Goal: Information Seeking & Learning: Check status

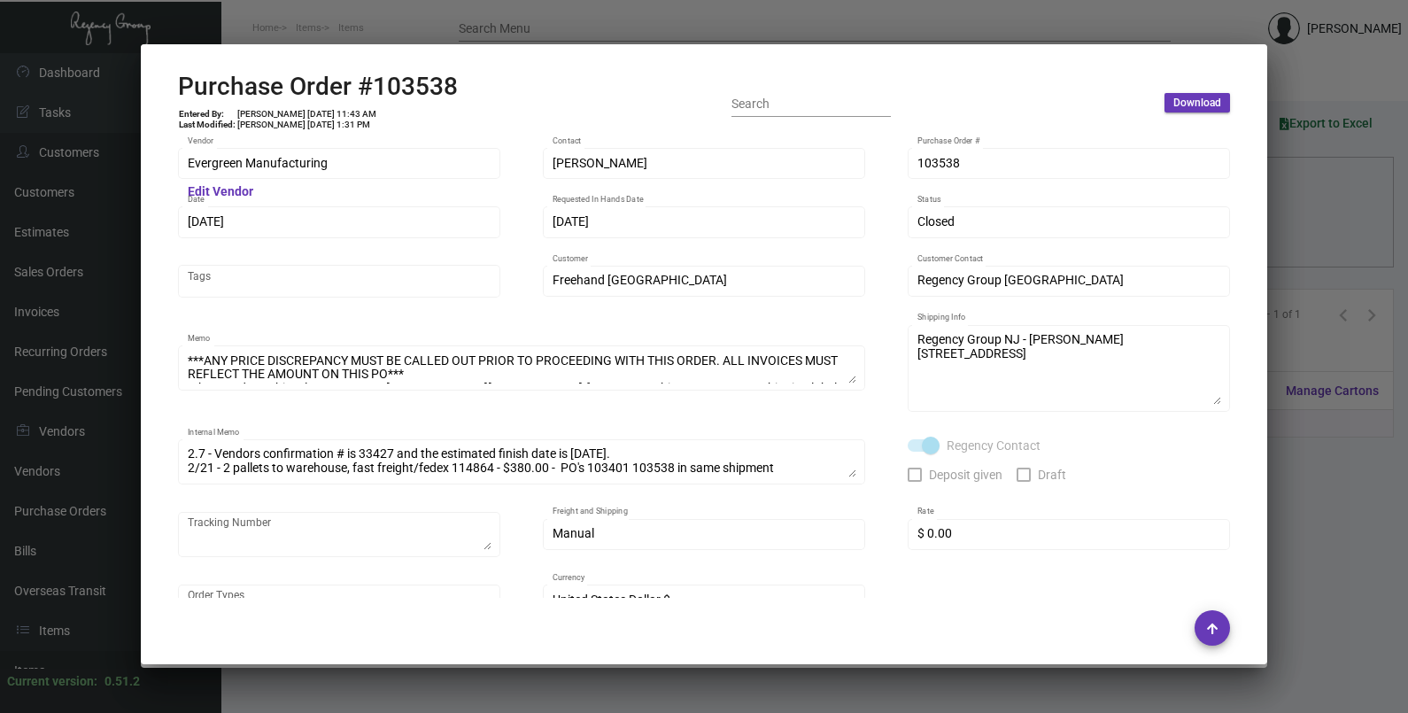
scroll to position [997, 0]
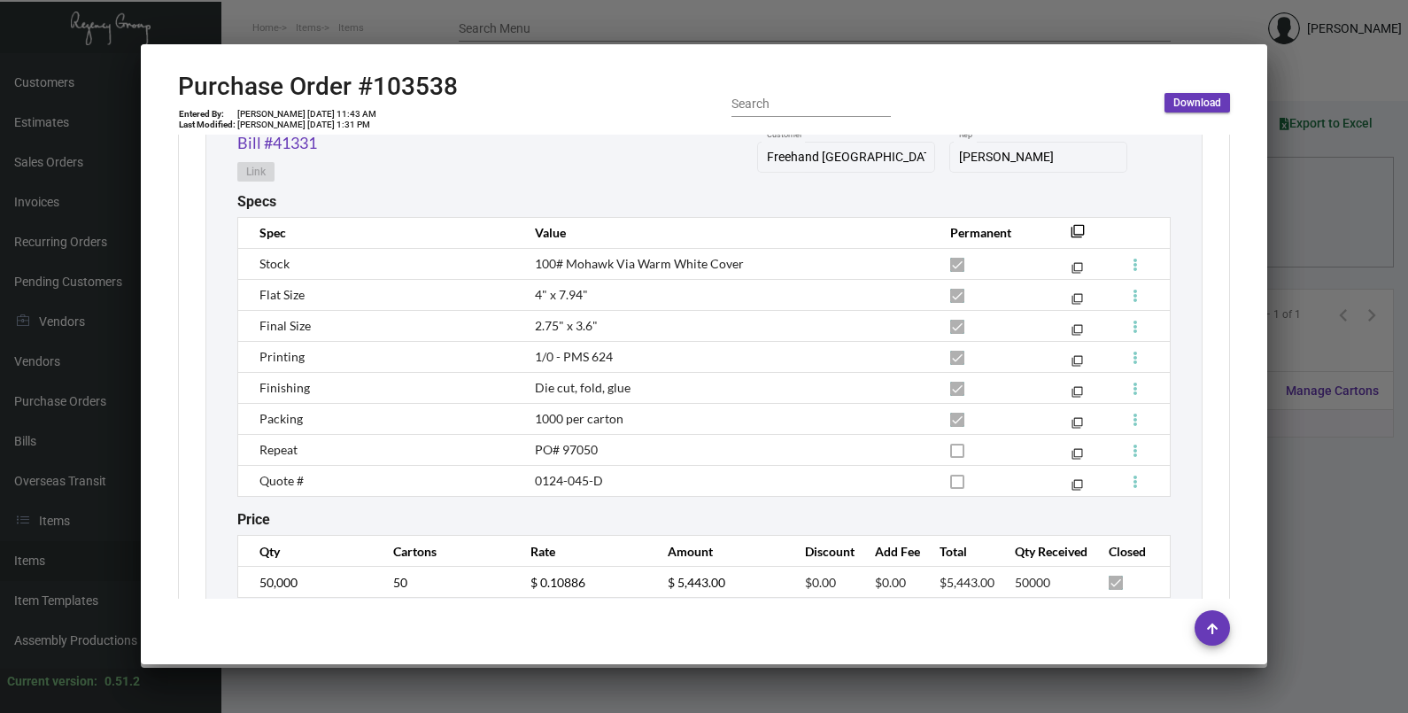
click at [1328, 217] on div at bounding box center [704, 356] width 1408 height 713
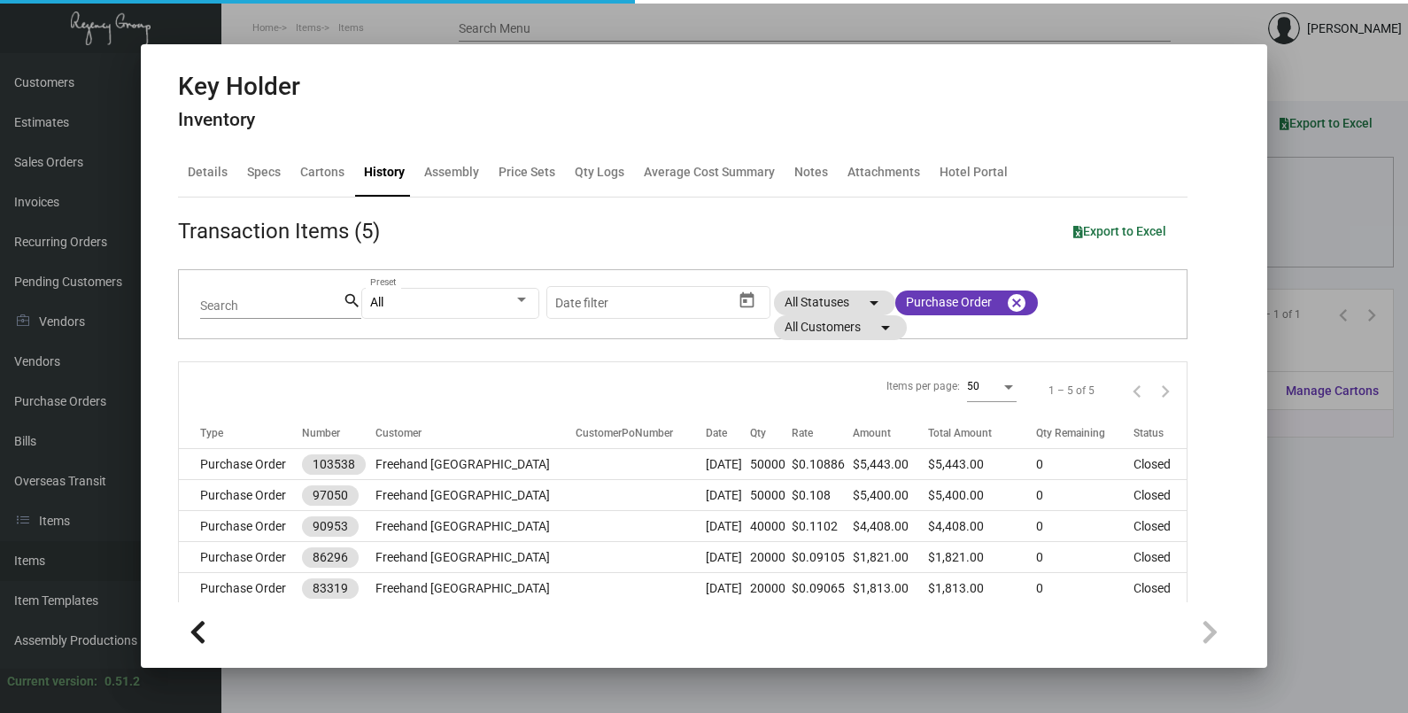
click at [1328, 217] on div at bounding box center [704, 356] width 1408 height 713
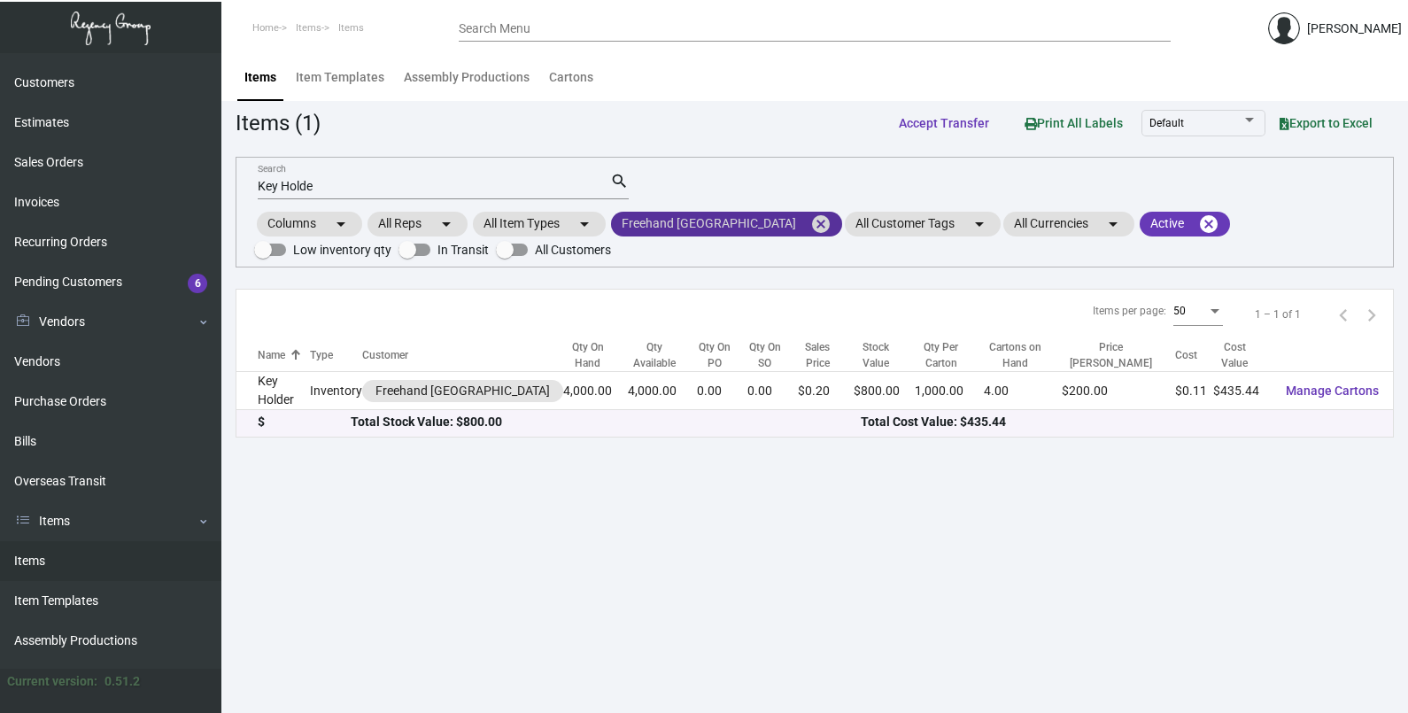
click at [810, 228] on mat-icon "cancel" at bounding box center [820, 223] width 21 height 21
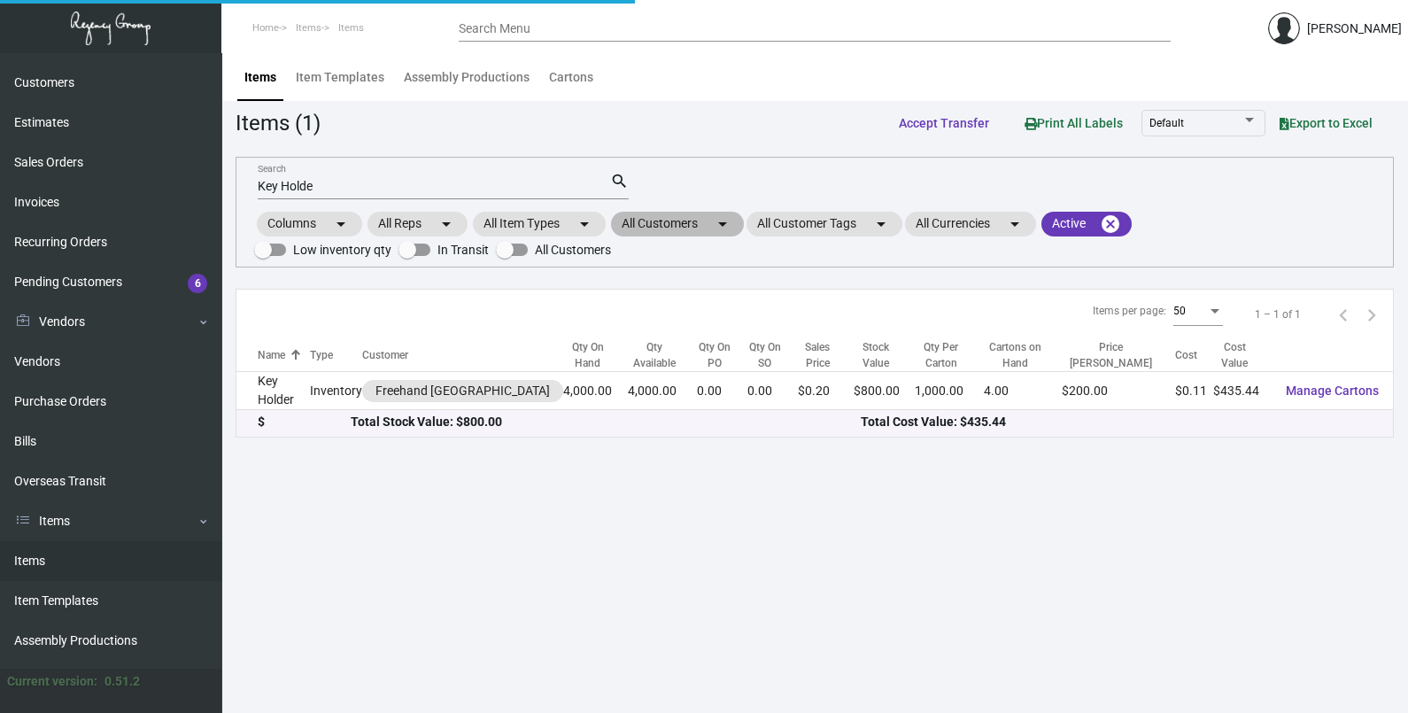
click at [722, 226] on mat-icon "arrow_drop_down" at bounding box center [722, 223] width 21 height 21
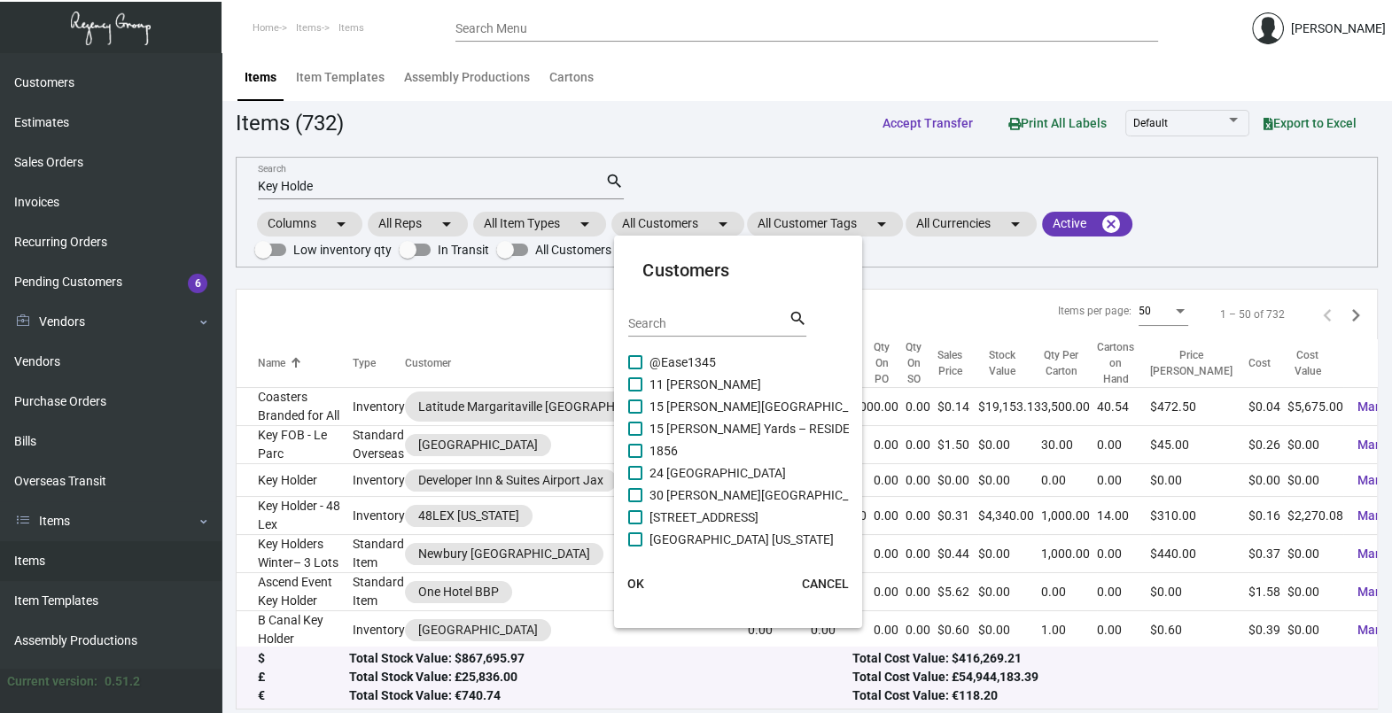
click at [723, 320] on input "Search" at bounding box center [707, 324] width 159 height 14
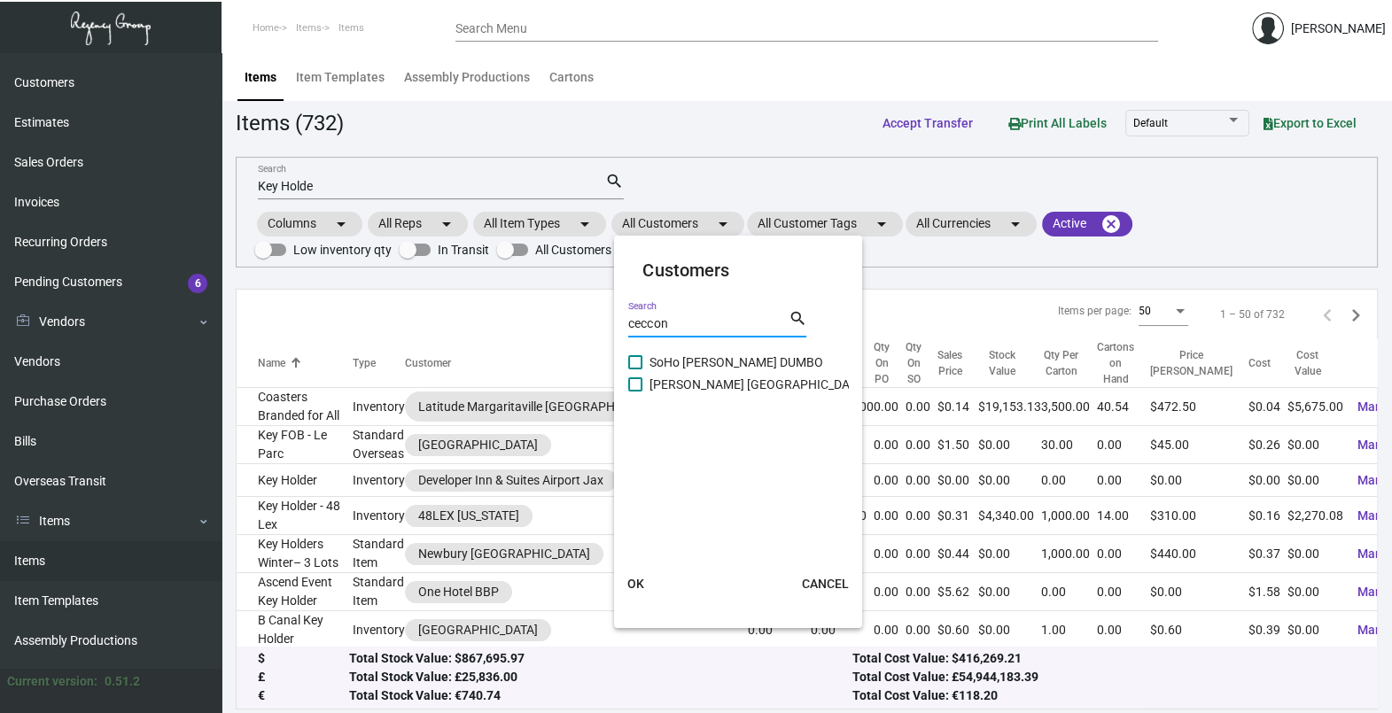
type input "ceccon"
click at [704, 378] on span "[PERSON_NAME] [GEOGRAPHIC_DATA]" at bounding box center [757, 384] width 217 height 21
click at [635, 392] on input "[PERSON_NAME] [GEOGRAPHIC_DATA]" at bounding box center [634, 392] width 1 height 1
checkbox input "true"
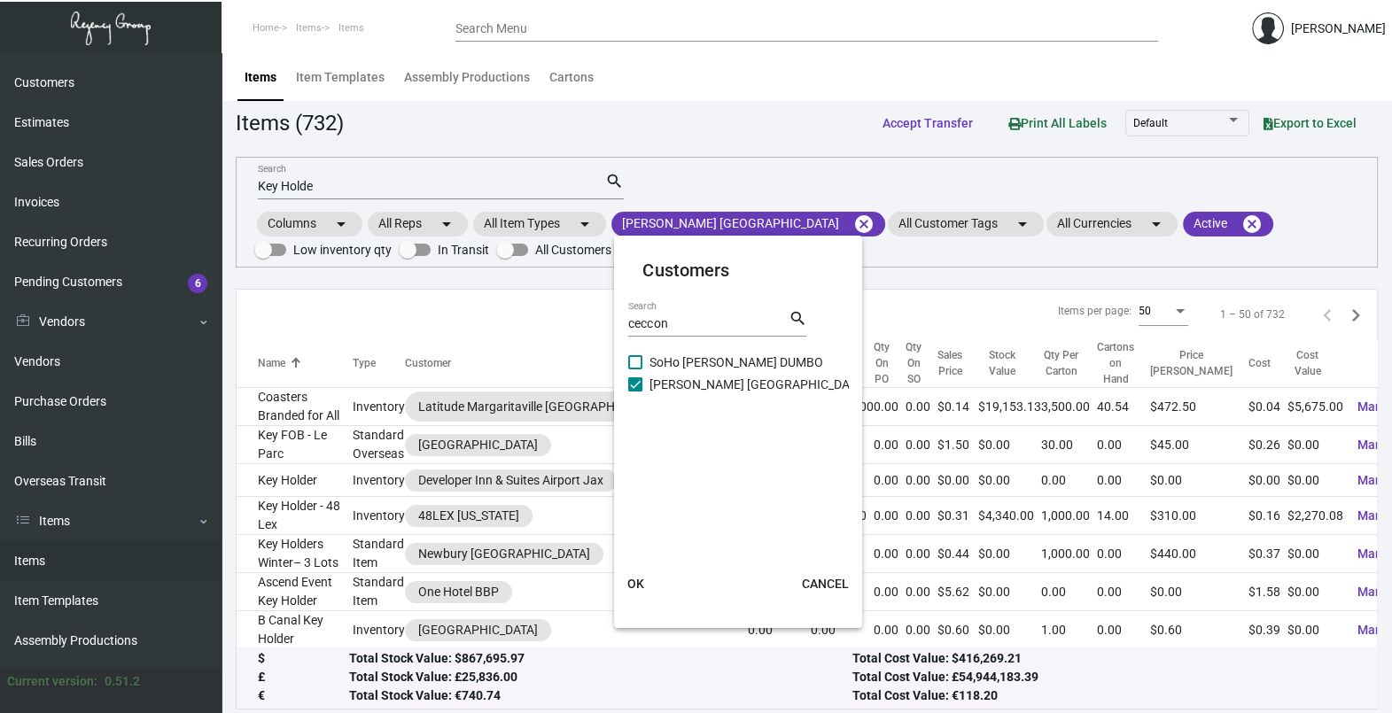
click at [639, 574] on button "OK" at bounding box center [635, 584] width 57 height 32
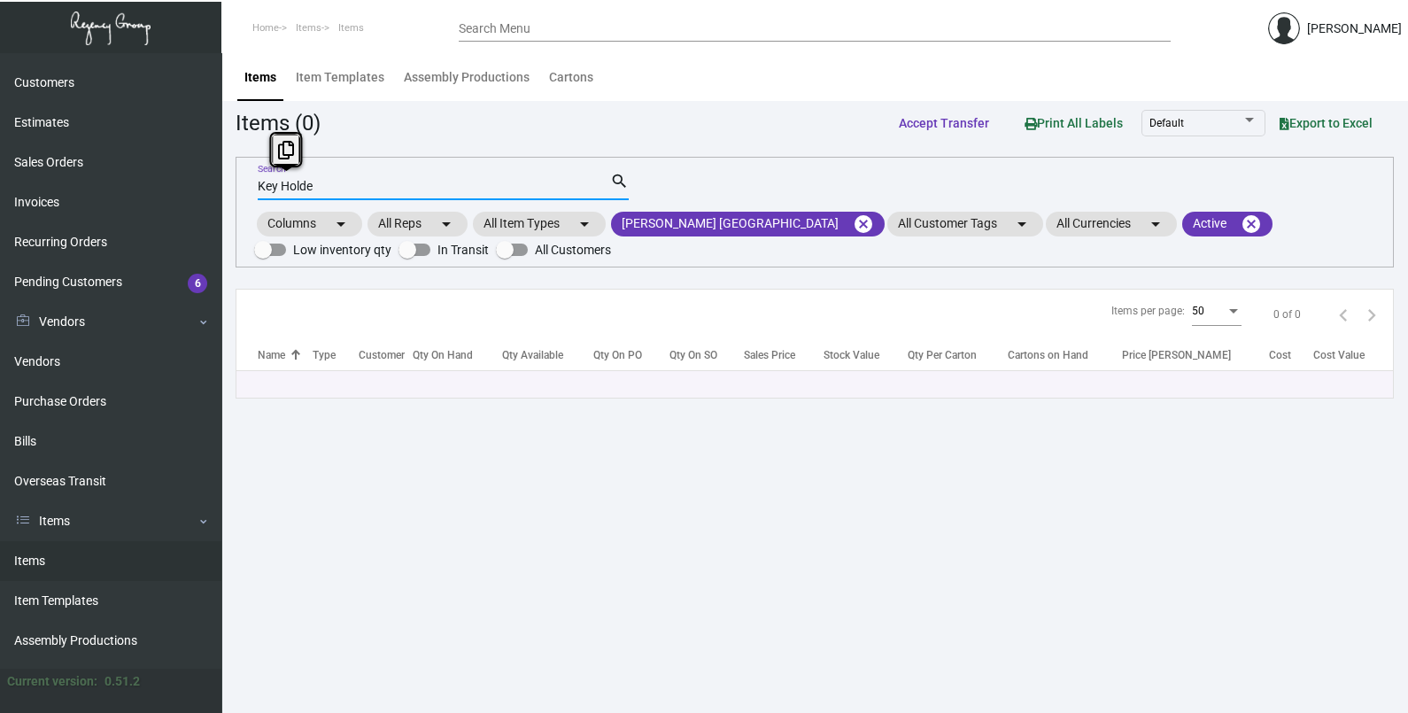
drag, startPoint x: 345, startPoint y: 188, endPoint x: 244, endPoint y: 197, distance: 101.4
click at [244, 197] on div "Key Holde Search search Columns arrow_drop_down All Reps arrow_drop_down All It…" at bounding box center [815, 212] width 1159 height 111
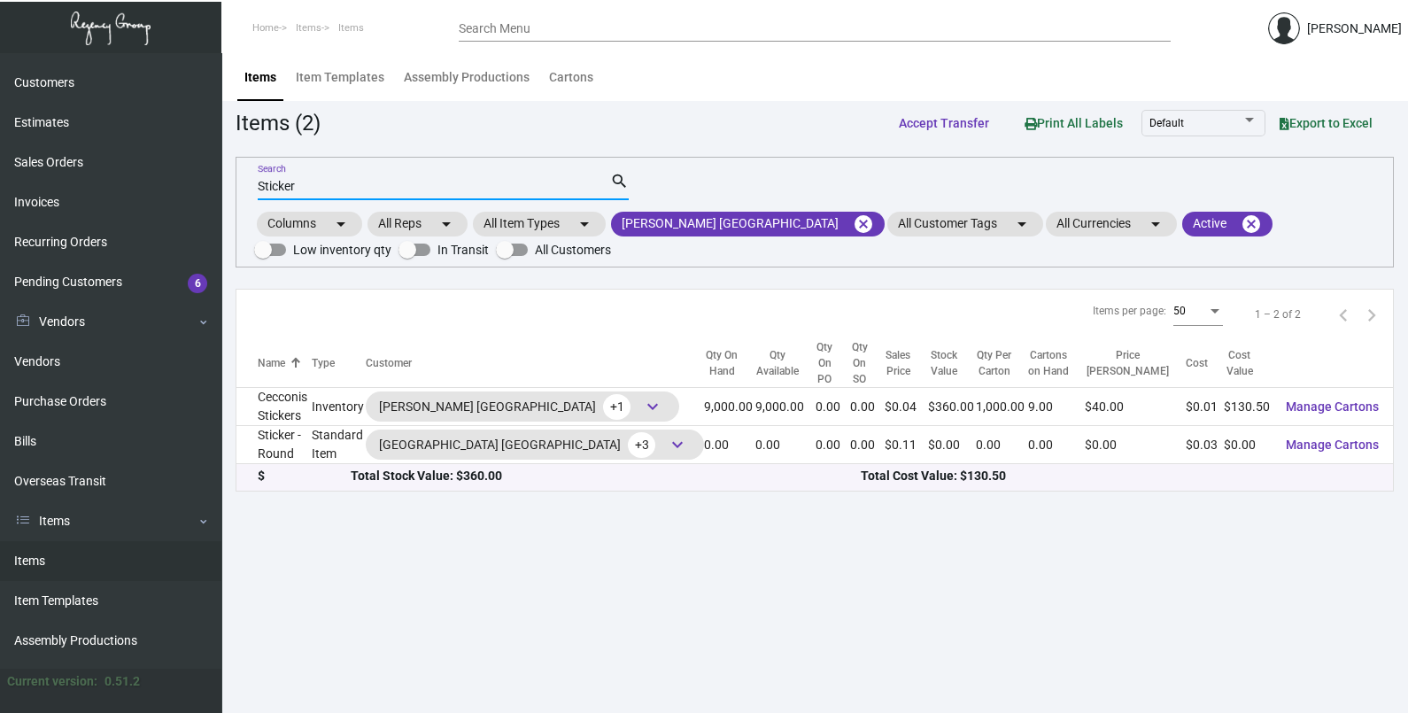
type input "Sticker"
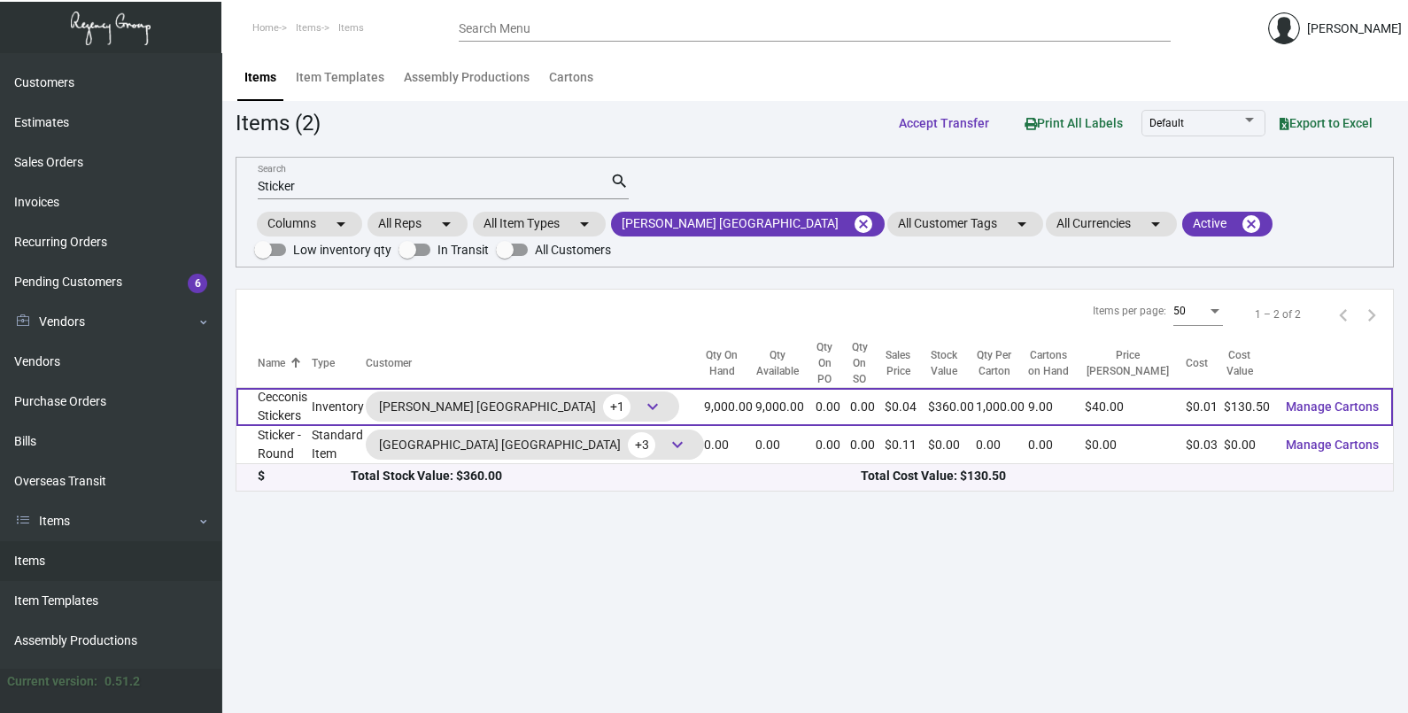
click at [777, 408] on td "9,000.00" at bounding box center [786, 407] width 60 height 38
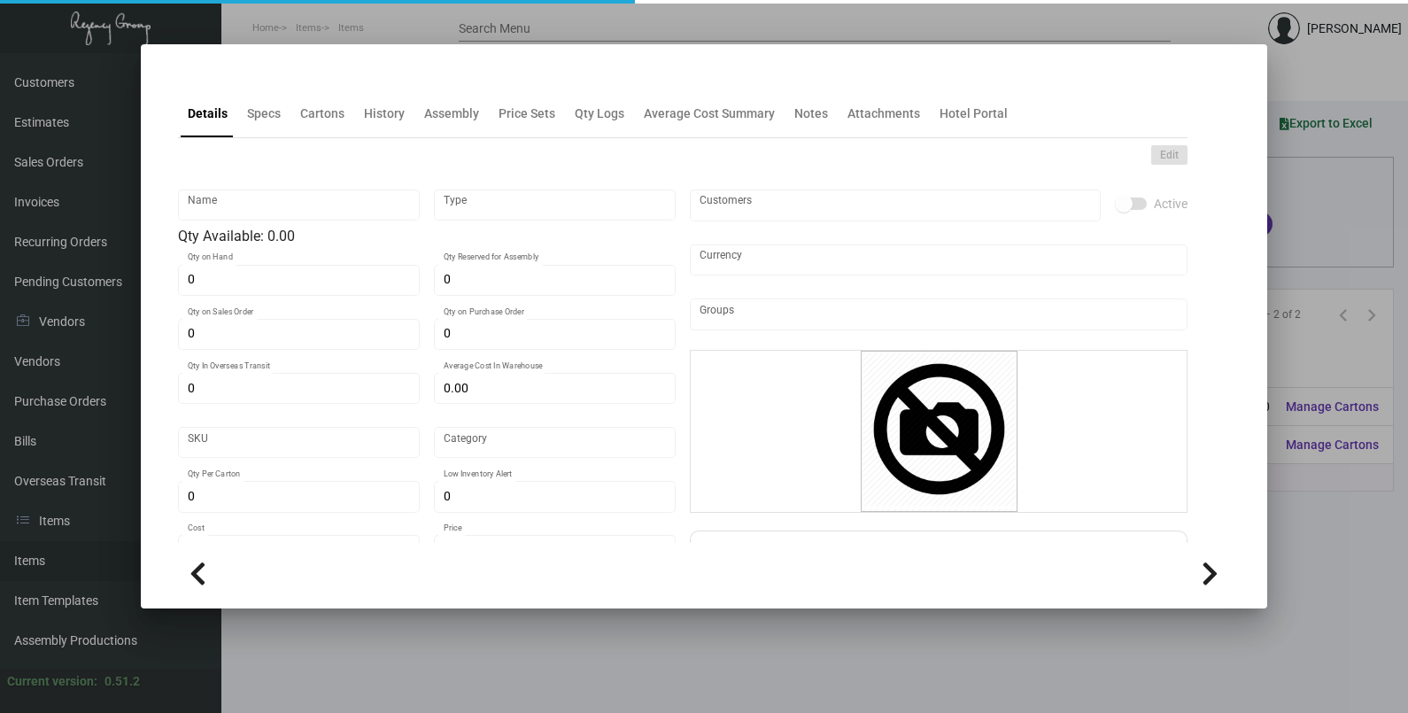
type input "Cecconis Stickers"
type input "Inventory"
type input "9,000"
type input "$ 0.029"
type input "Standard"
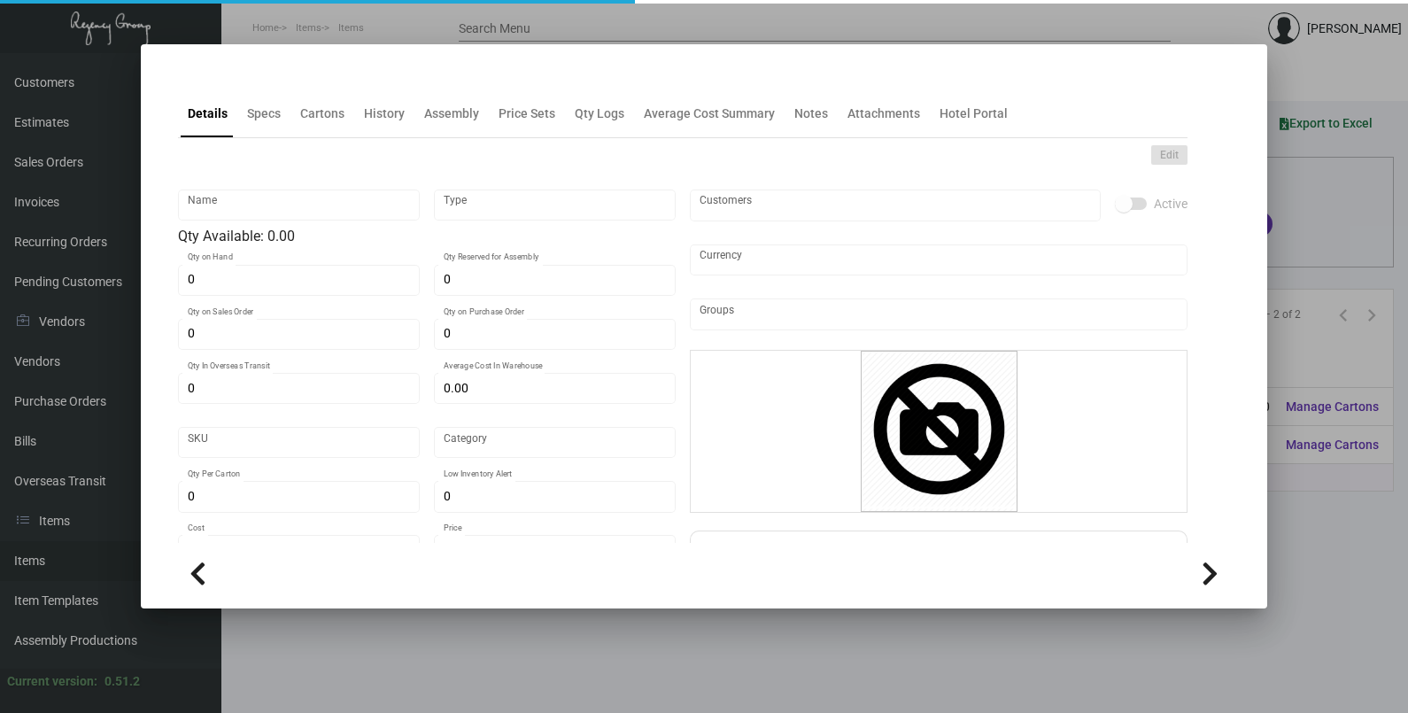
type input "1,000"
type input "$ 0.0145"
type input "$ 0.04"
checkbox input "true"
type input "United States Dollar $"
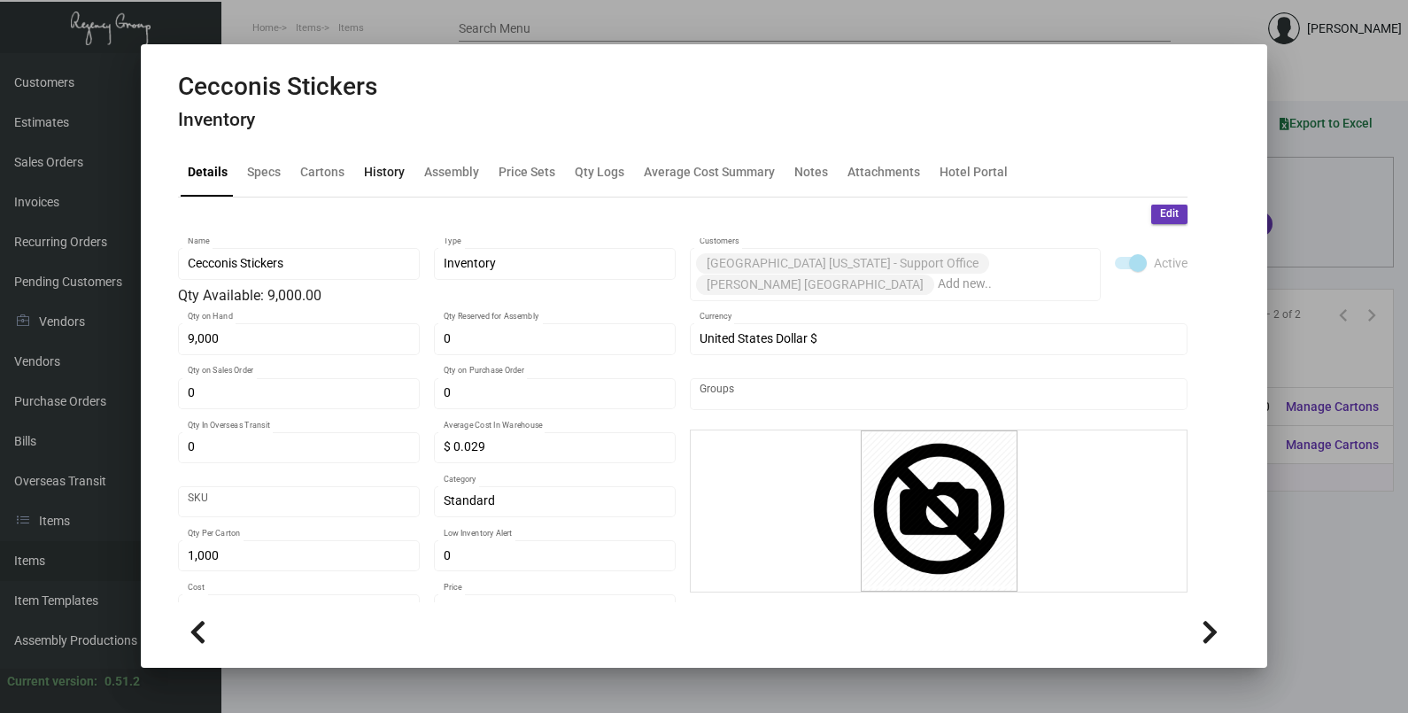
click at [397, 175] on div "History" at bounding box center [384, 172] width 41 height 19
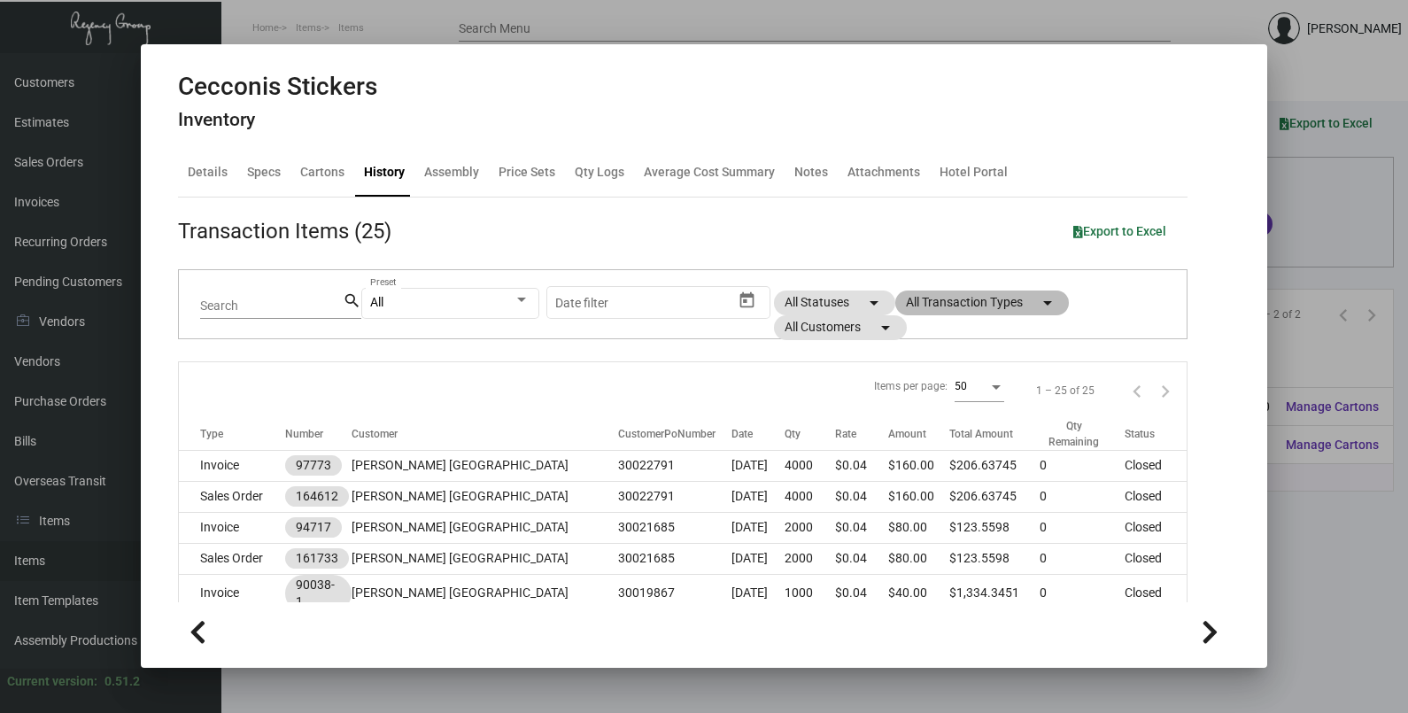
click at [936, 302] on mat-chip "All Transaction Types arrow_drop_down" at bounding box center [983, 303] width 174 height 25
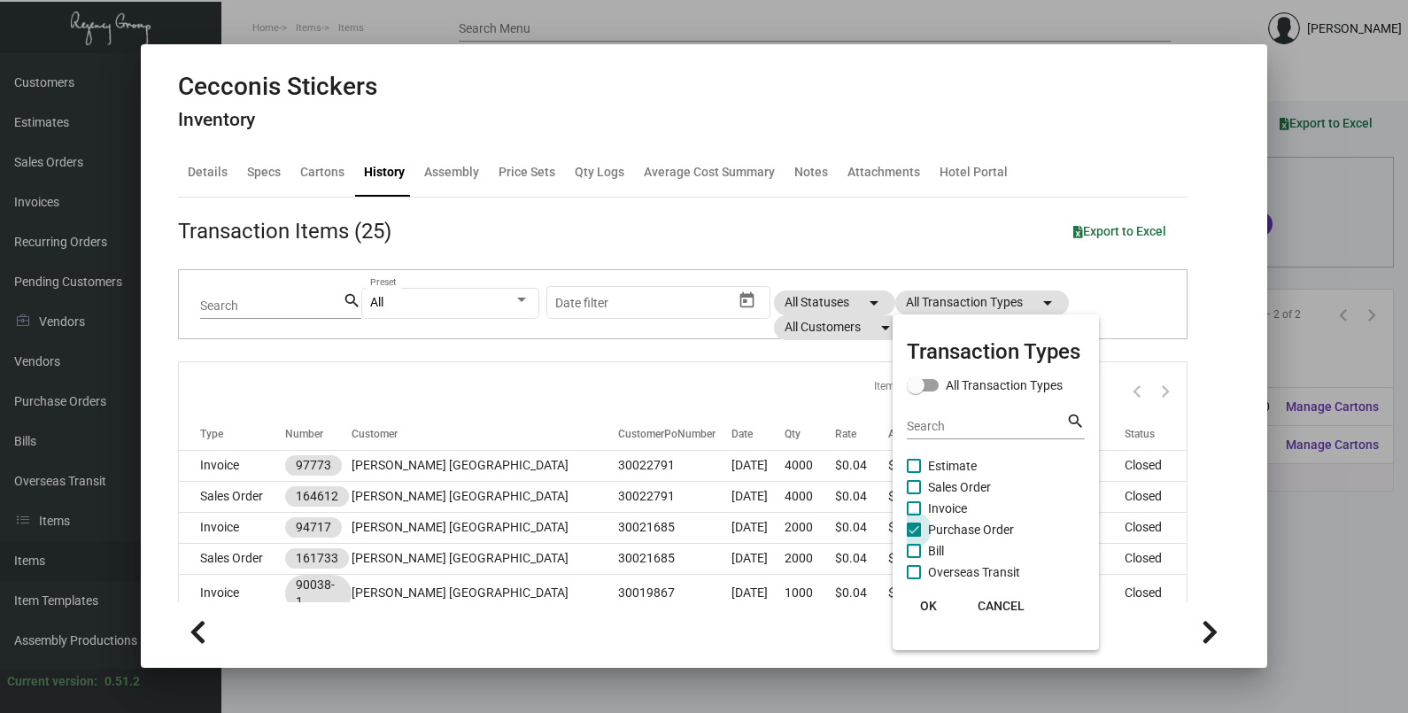
click at [981, 533] on span "Purchase Order" at bounding box center [971, 529] width 86 height 21
click at [914, 537] on input "Purchase Order" at bounding box center [913, 537] width 1 height 1
click at [981, 533] on span "Purchase Order" at bounding box center [971, 529] width 86 height 21
click at [914, 537] on input "Purchase Order" at bounding box center [913, 537] width 1 height 1
checkbox input "true"
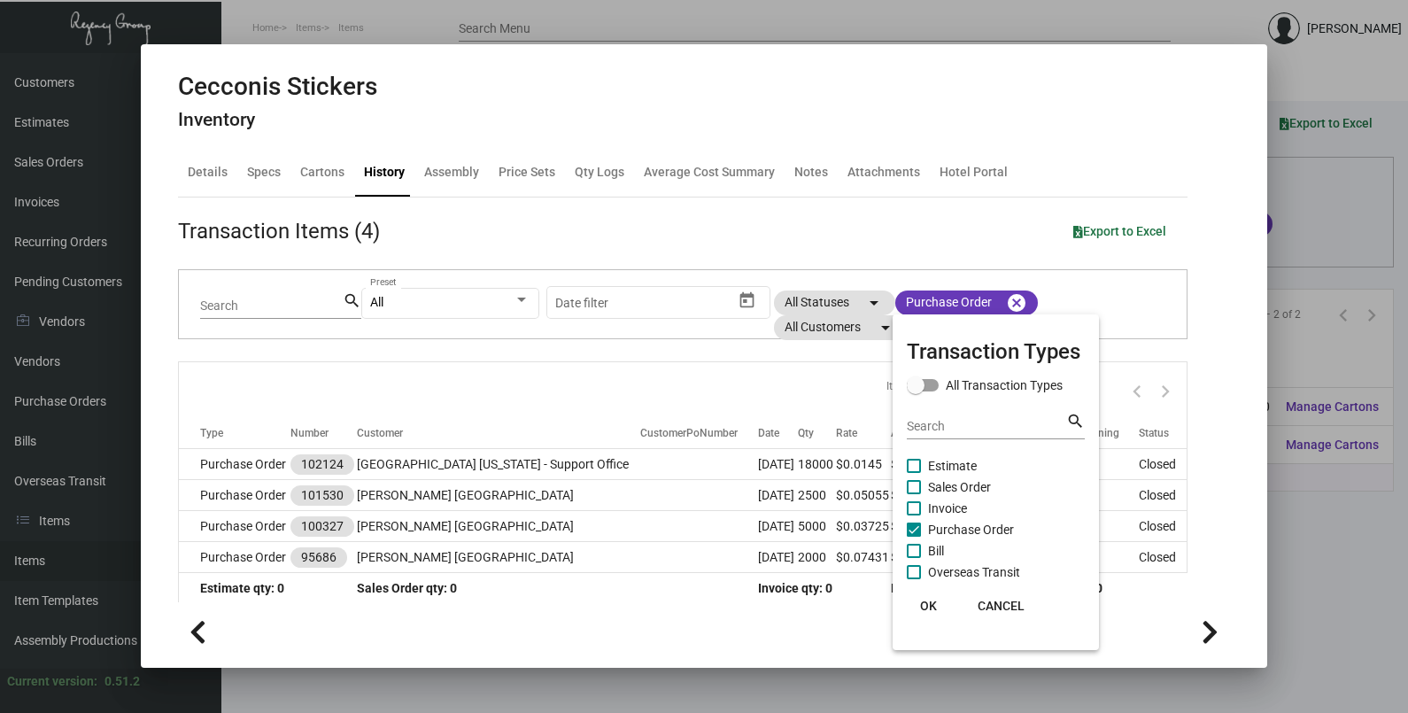
click at [933, 601] on span "OK" at bounding box center [928, 606] width 17 height 14
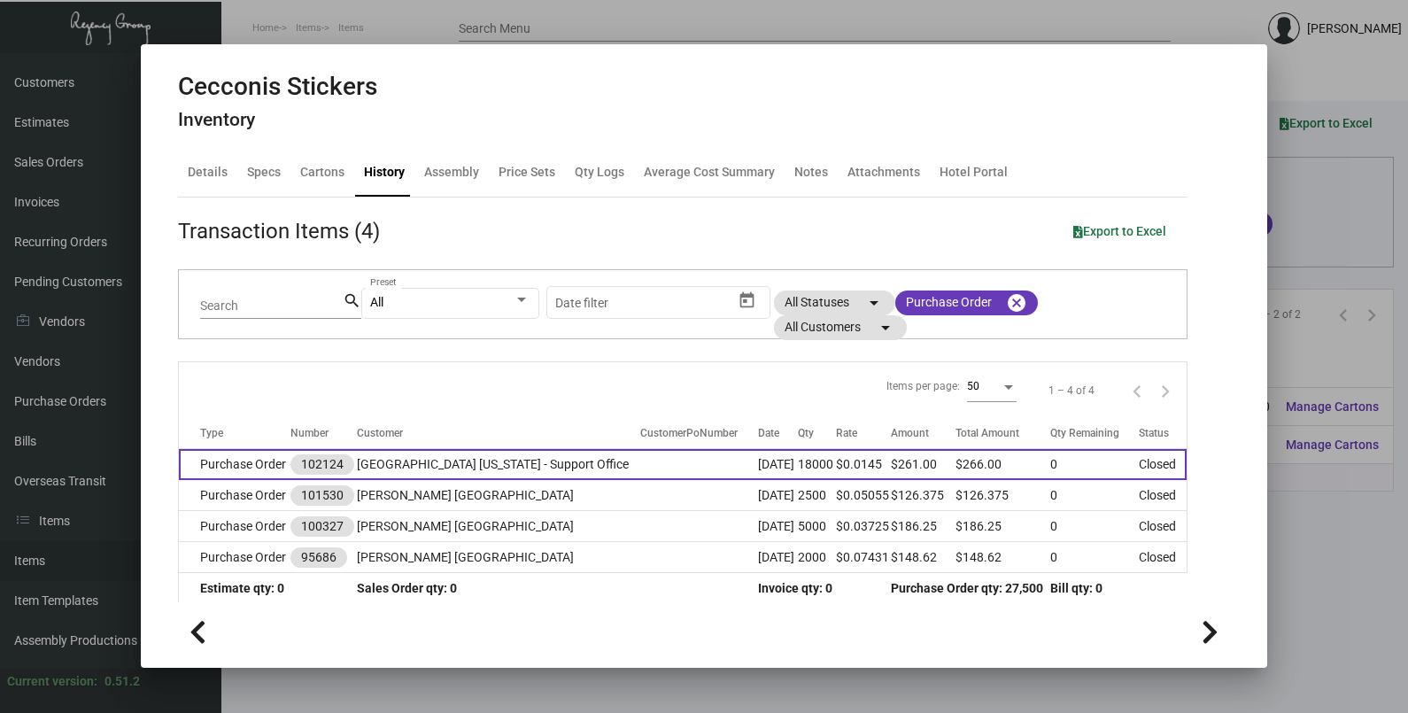
click at [663, 458] on td at bounding box center [699, 464] width 118 height 31
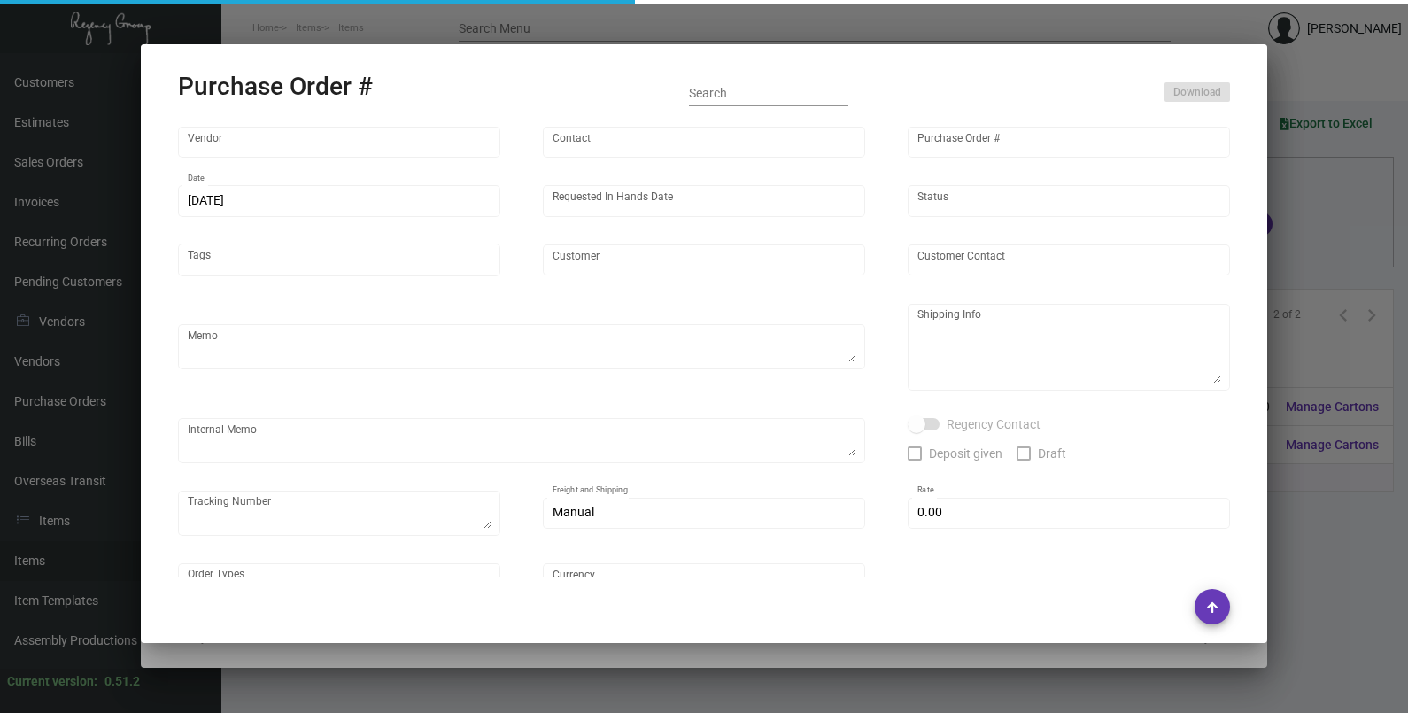
type input "AmeriCAL Inc."
type input "Send Orders"
type input "102124"
type input "[DATE]"
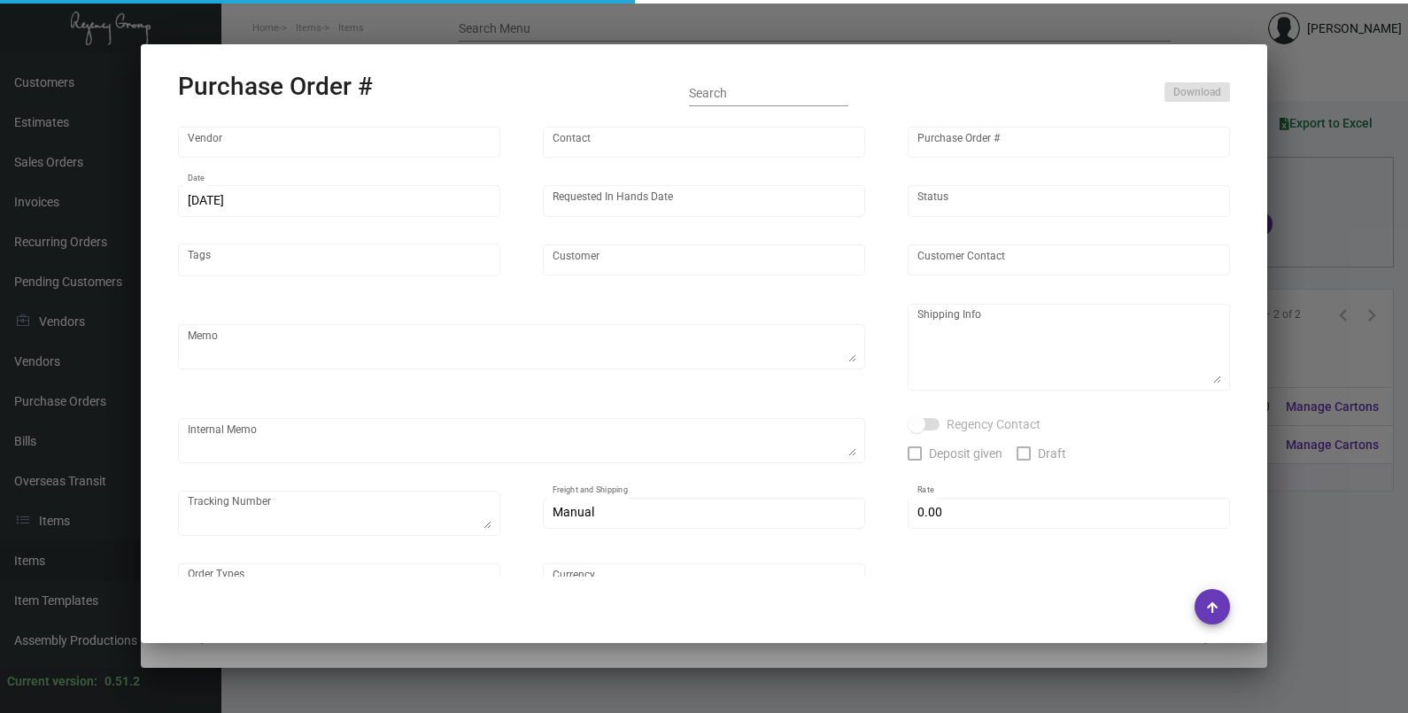
type input "[GEOGRAPHIC_DATA] [US_STATE] - Support Office"
type textarea "PLEASE SEND PDF PROOFS TO OUR ART TEAM ; [EMAIL_ADDRESS][DOMAIN_NAME] WITH ME I…"
type textarea "Regency Group NJ - [PERSON_NAME] [STREET_ADDRESS]"
type textarea "11.13 - Vendor Order #1088256"
checkbox input "true"
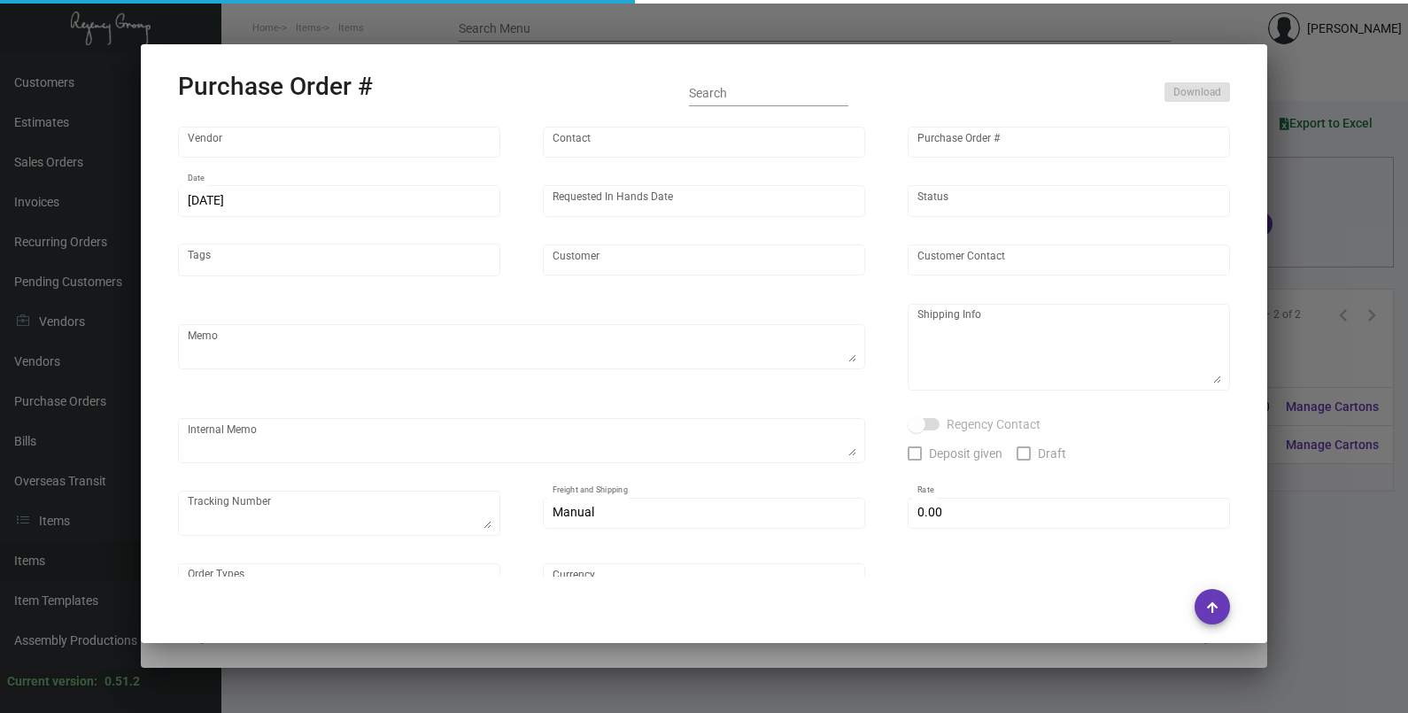
type input "$ 0.00"
type input "United States Dollar $"
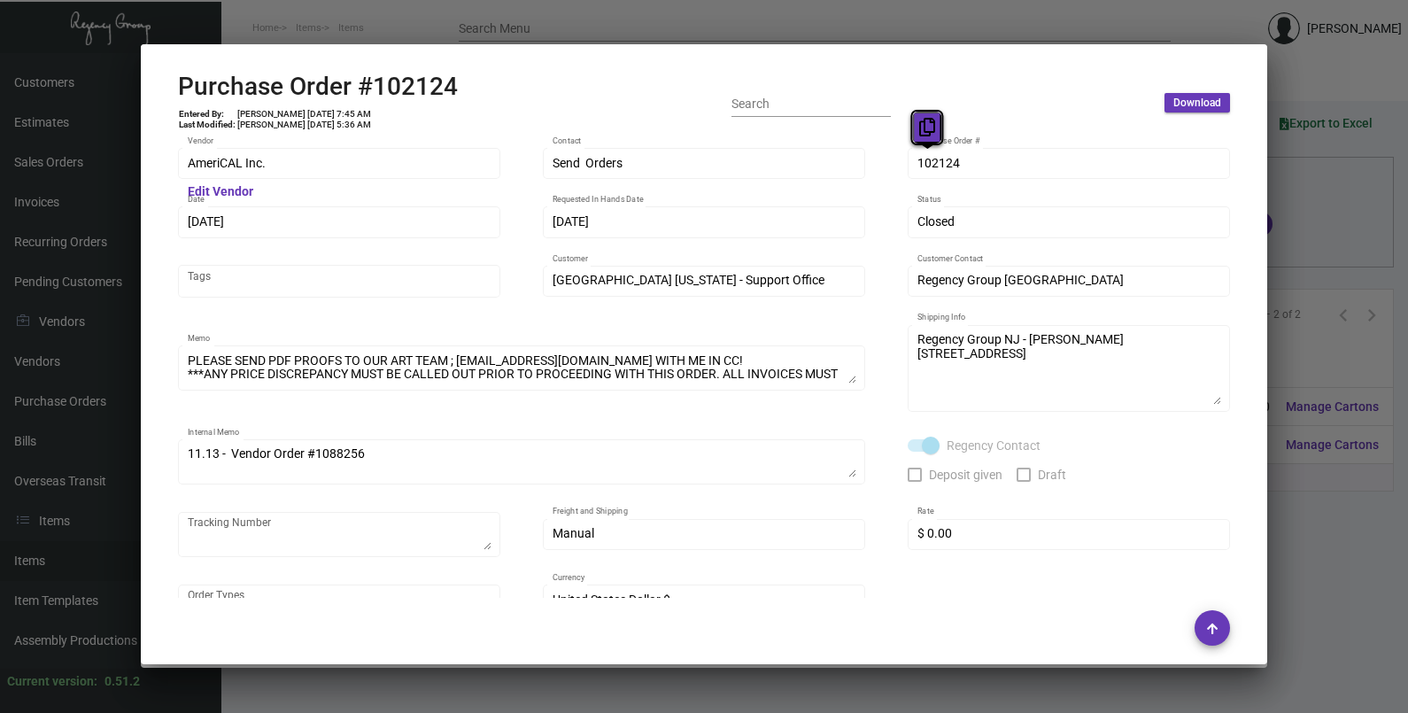
drag, startPoint x: 926, startPoint y: 159, endPoint x: 924, endPoint y: 126, distance: 32.8
click at [921, 129] on icon at bounding box center [927, 127] width 16 height 19
drag, startPoint x: 238, startPoint y: 218, endPoint x: 632, endPoint y: 124, distance: 405.2
click at [219, 186] on icon at bounding box center [221, 186] width 16 height 19
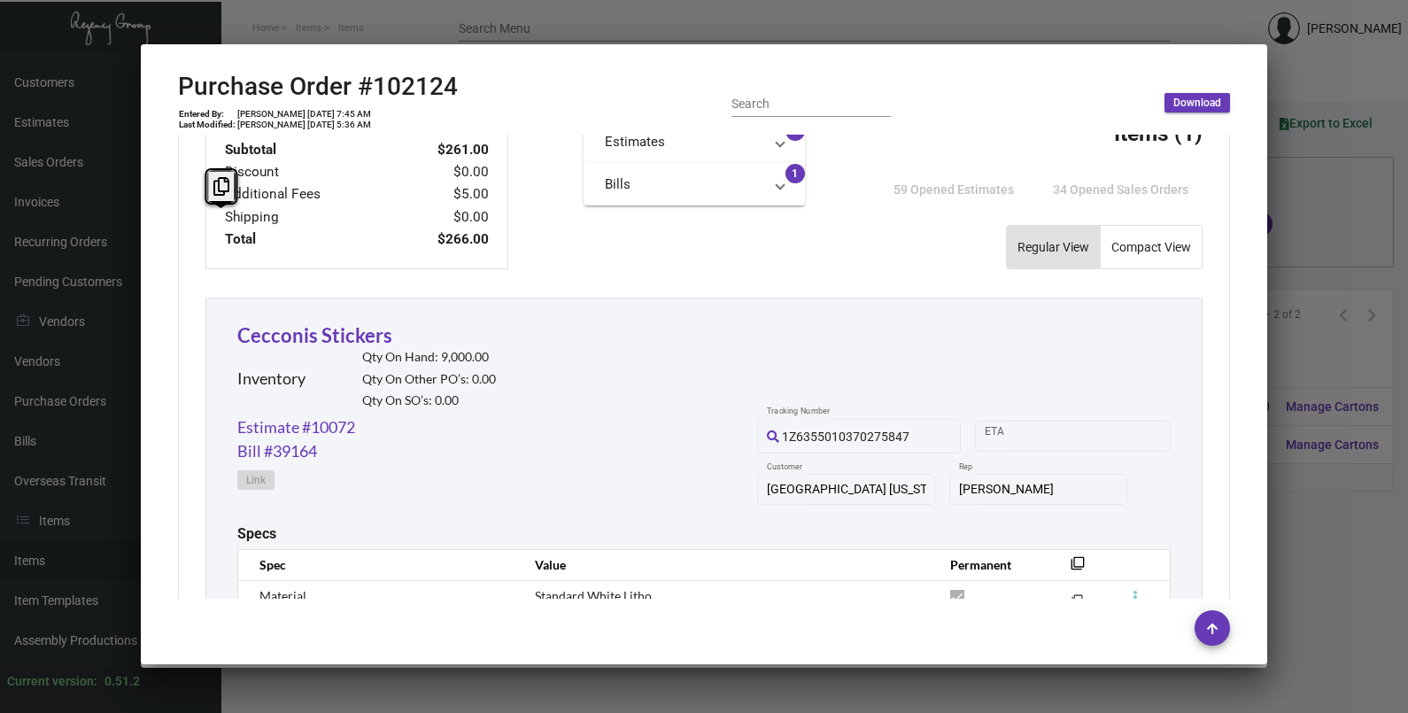
scroll to position [997, 0]
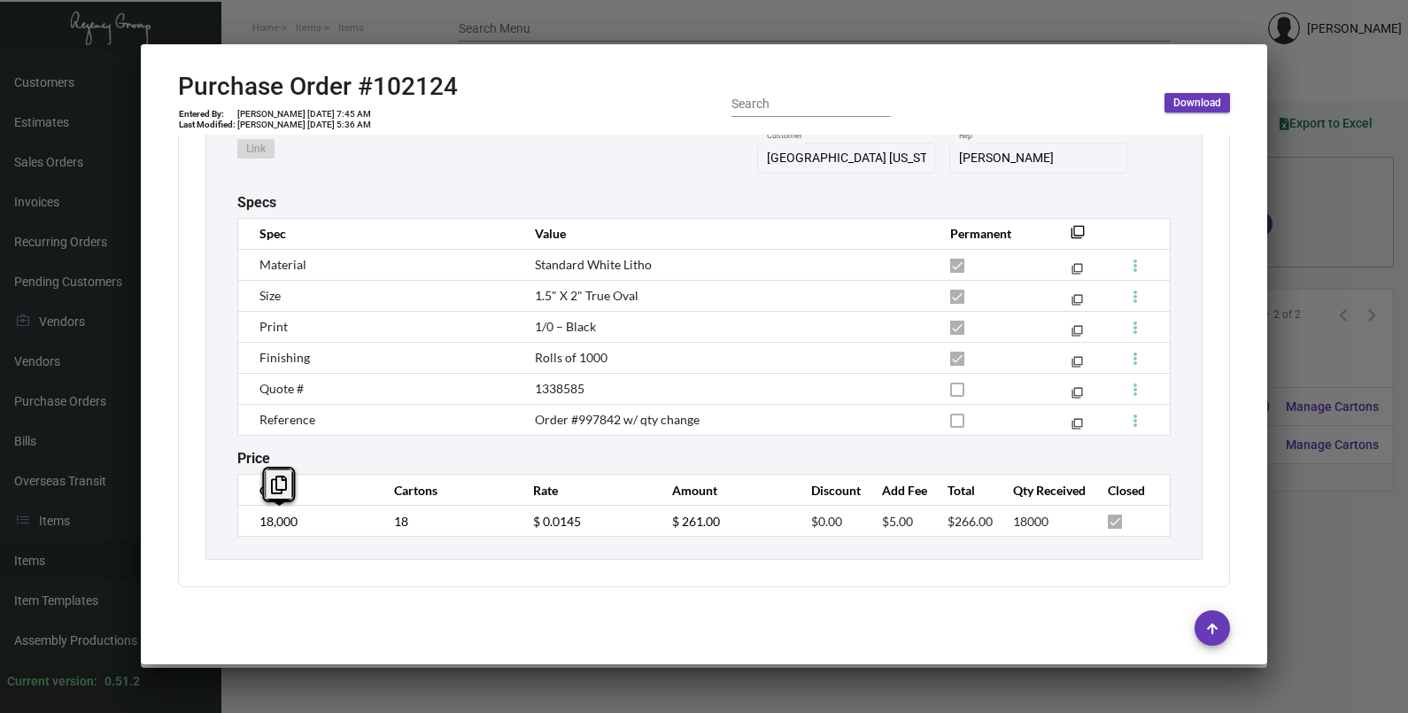
click at [219, 518] on div "Cecconis Stickers Inventory Qty On Hand: 9,000.00 Qty On Other PO’s: 0.00 Qty O…" at bounding box center [704, 262] width 997 height 593
click at [522, 528] on td "$ 0.0145" at bounding box center [585, 521] width 139 height 31
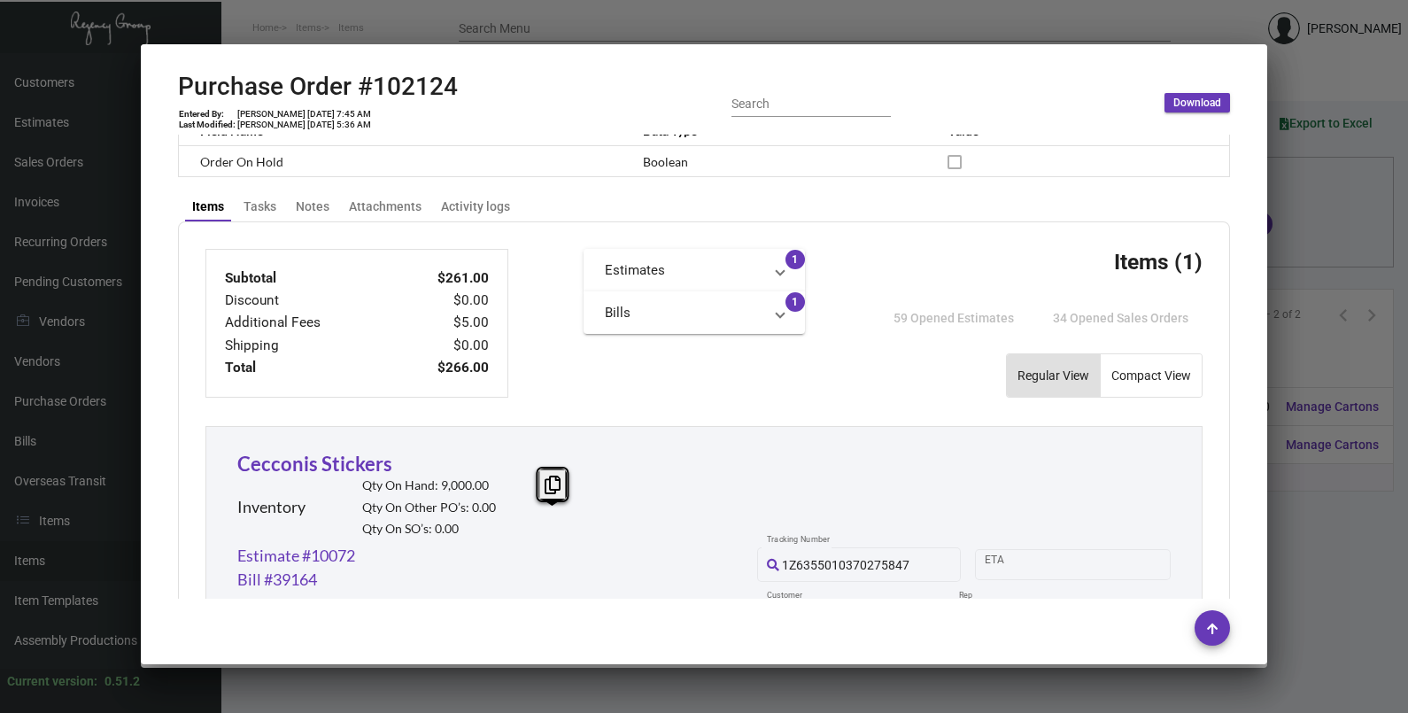
scroll to position [664, 0]
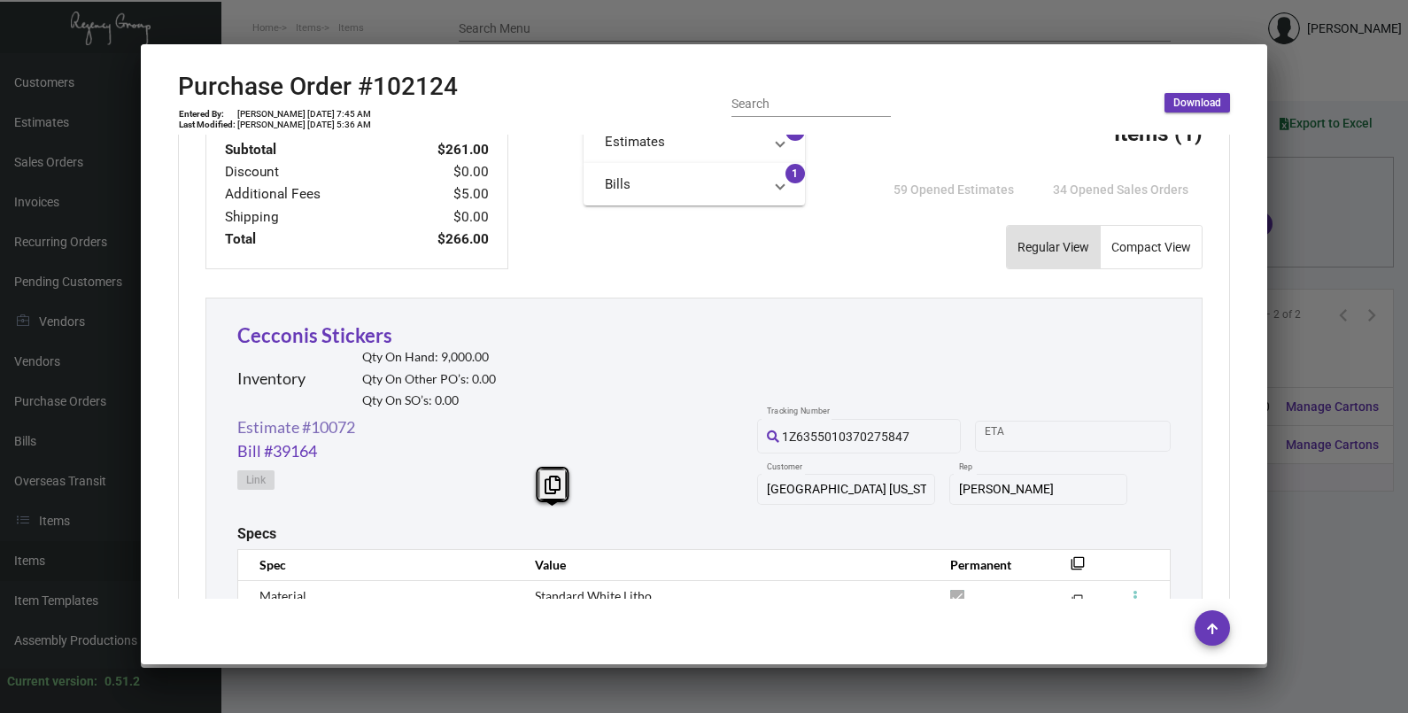
click at [301, 423] on link "Estimate #10072" at bounding box center [296, 427] width 118 height 24
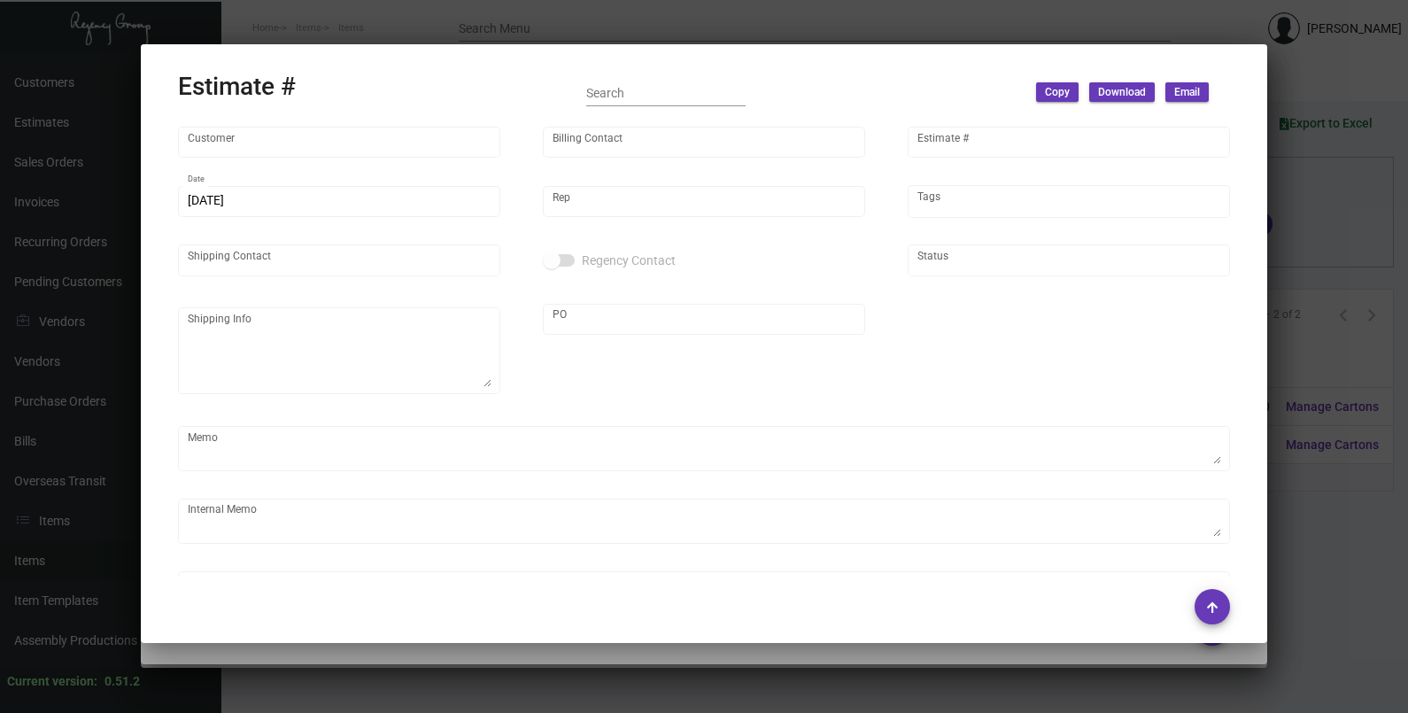
type input "[GEOGRAPHIC_DATA] [US_STATE] - Support Office"
type input "[PERSON_NAME]"
type input "10072"
type input "[DATE]"
type input "[PERSON_NAME]"
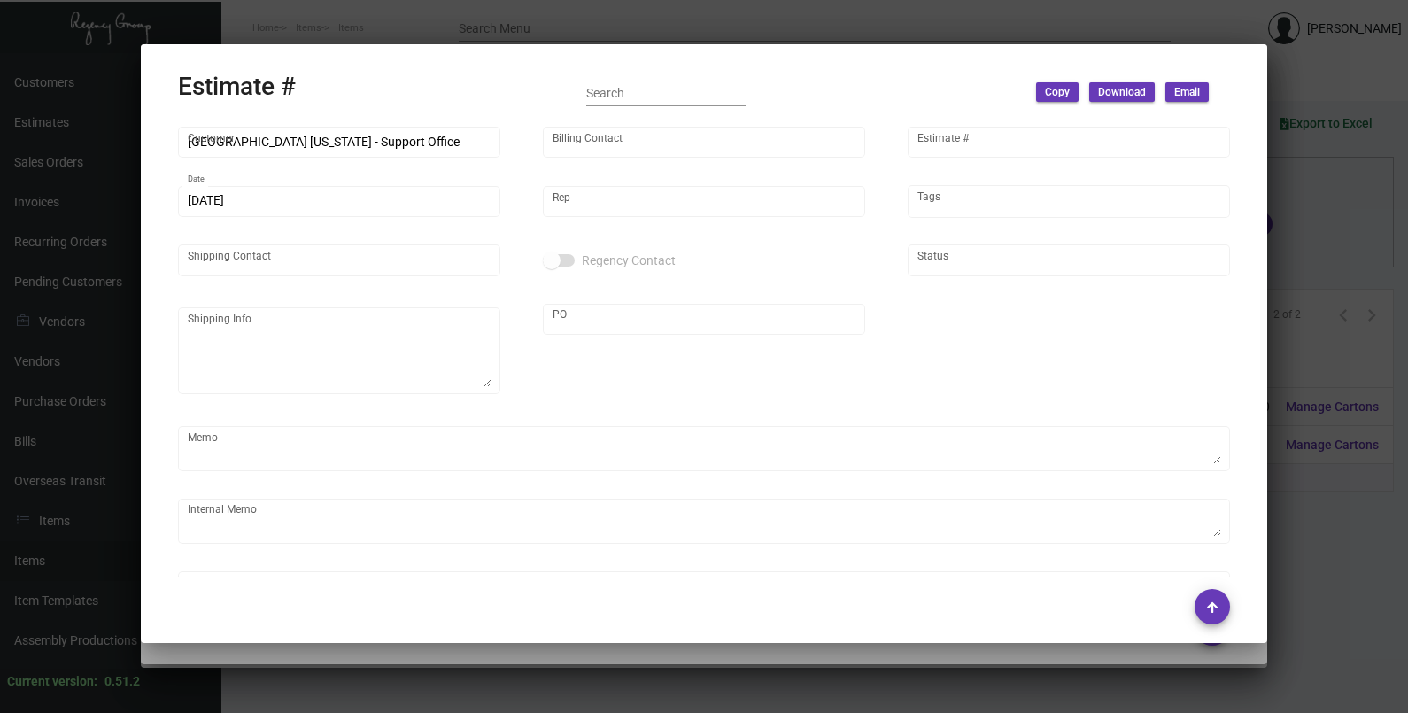
type input "United States Dollar $"
type input "$ 0.00"
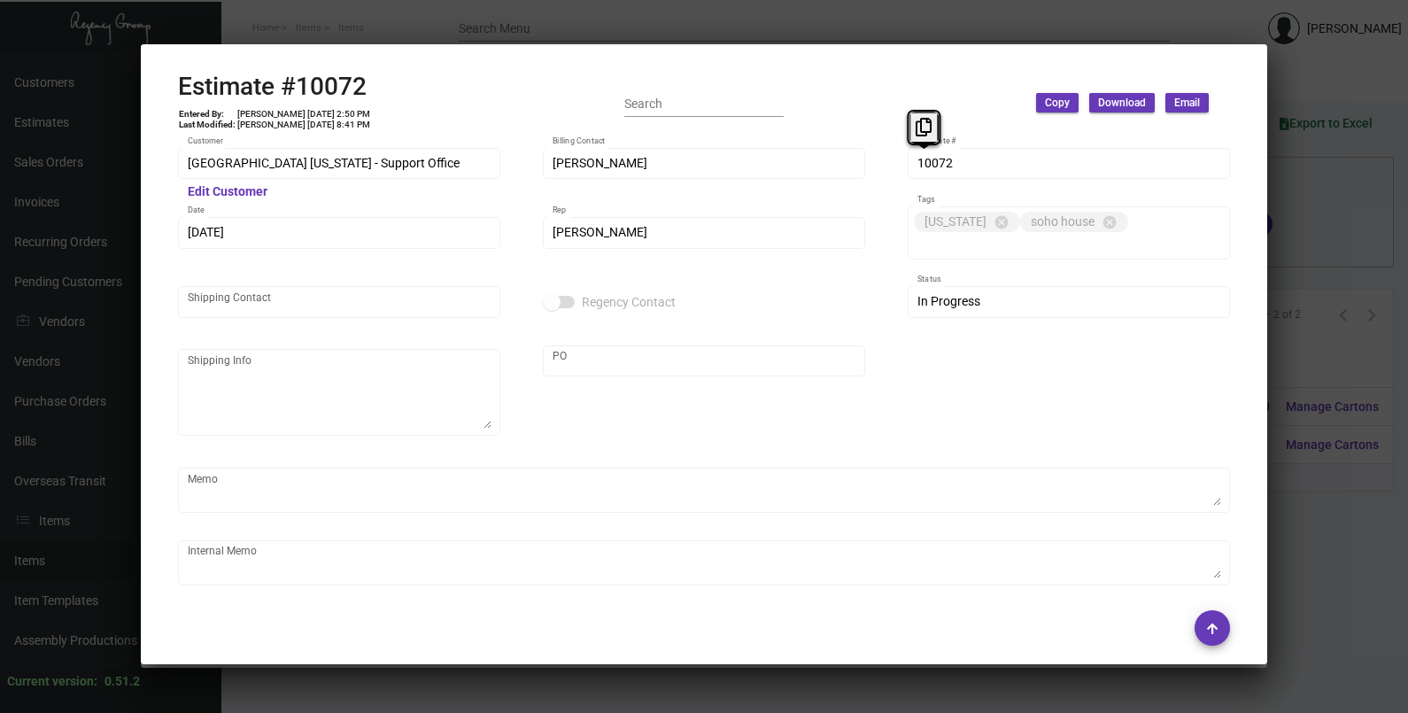
drag, startPoint x: 927, startPoint y: 164, endPoint x: 954, endPoint y: 72, distance: 96.1
click at [921, 125] on icon at bounding box center [924, 127] width 16 height 19
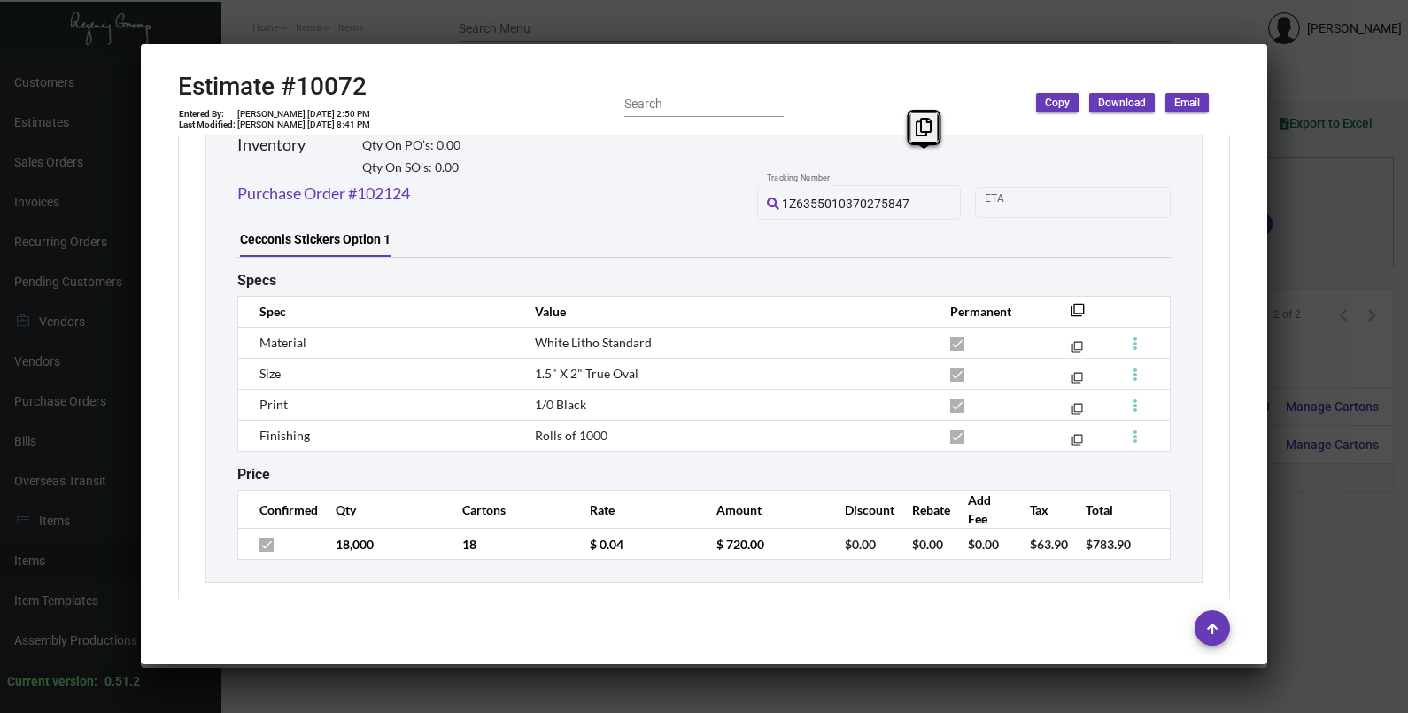
scroll to position [3824, 0]
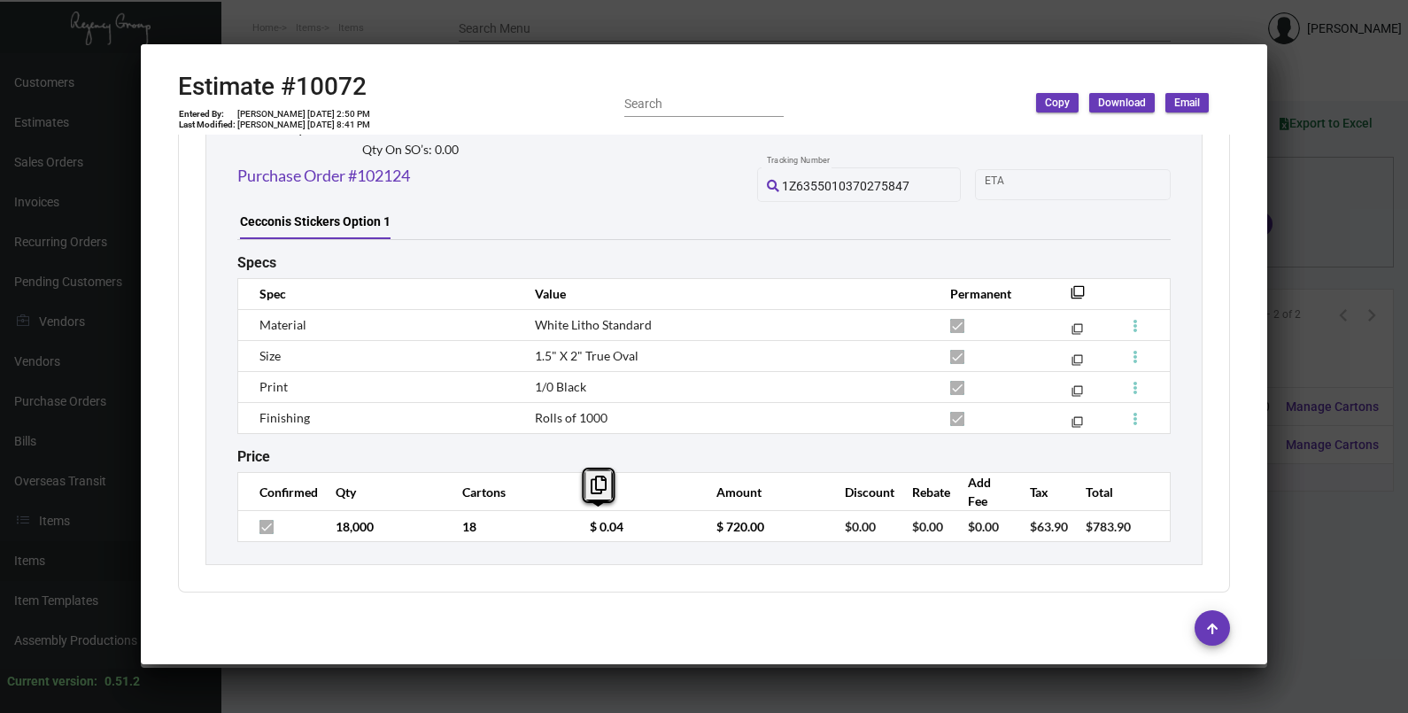
click at [572, 525] on td "$ 0.04" at bounding box center [635, 526] width 127 height 31
copy span "1.5" X 2" True Oval"
drag, startPoint x: 634, startPoint y: 353, endPoint x: 525, endPoint y: 352, distance: 109.0
click at [525, 352] on td "1.5" X 2" True Oval" at bounding box center [724, 355] width 415 height 31
